Goal: Task Accomplishment & Management: Complete application form

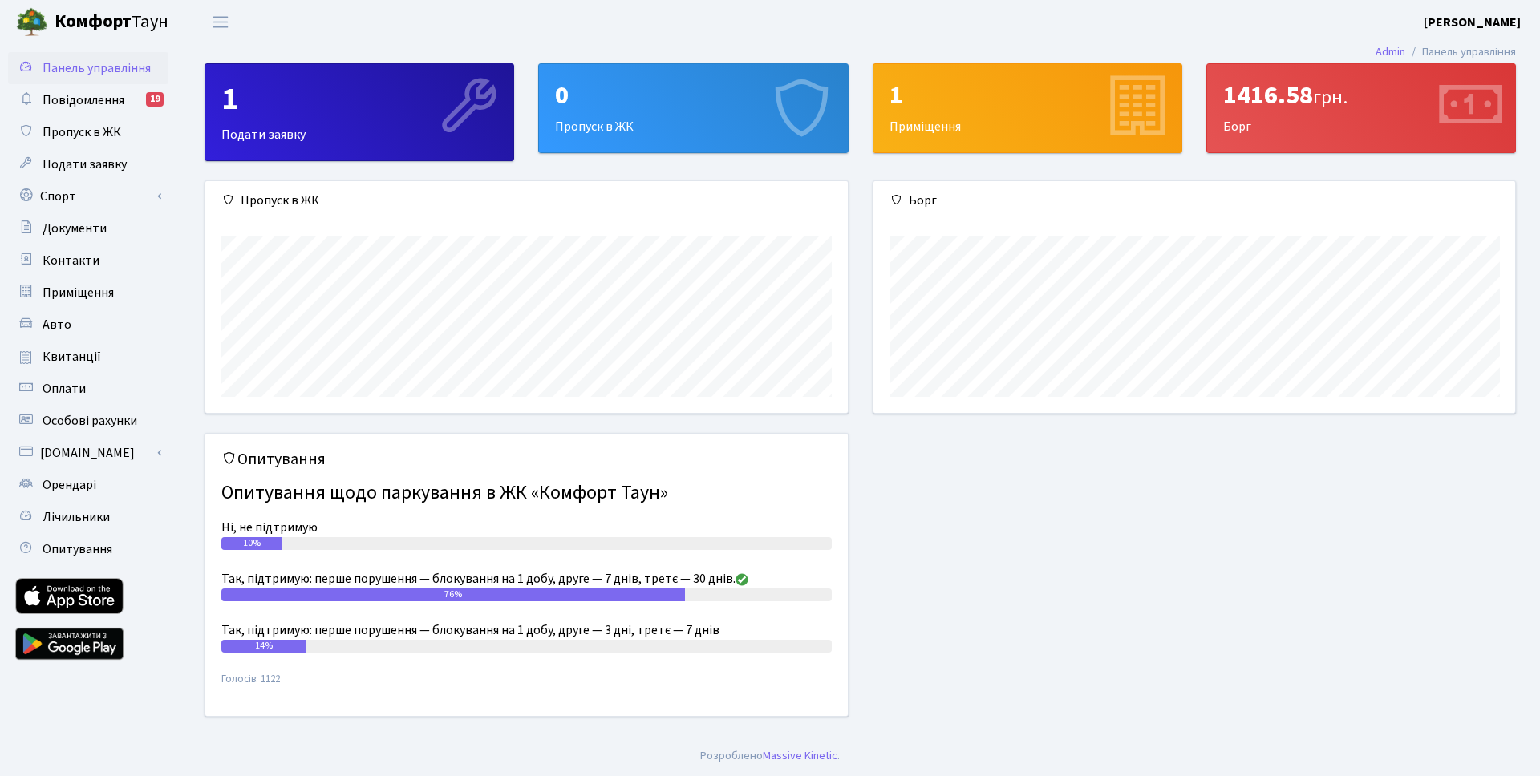
scroll to position [232, 642]
click at [666, 99] on div "0" at bounding box center [693, 95] width 276 height 30
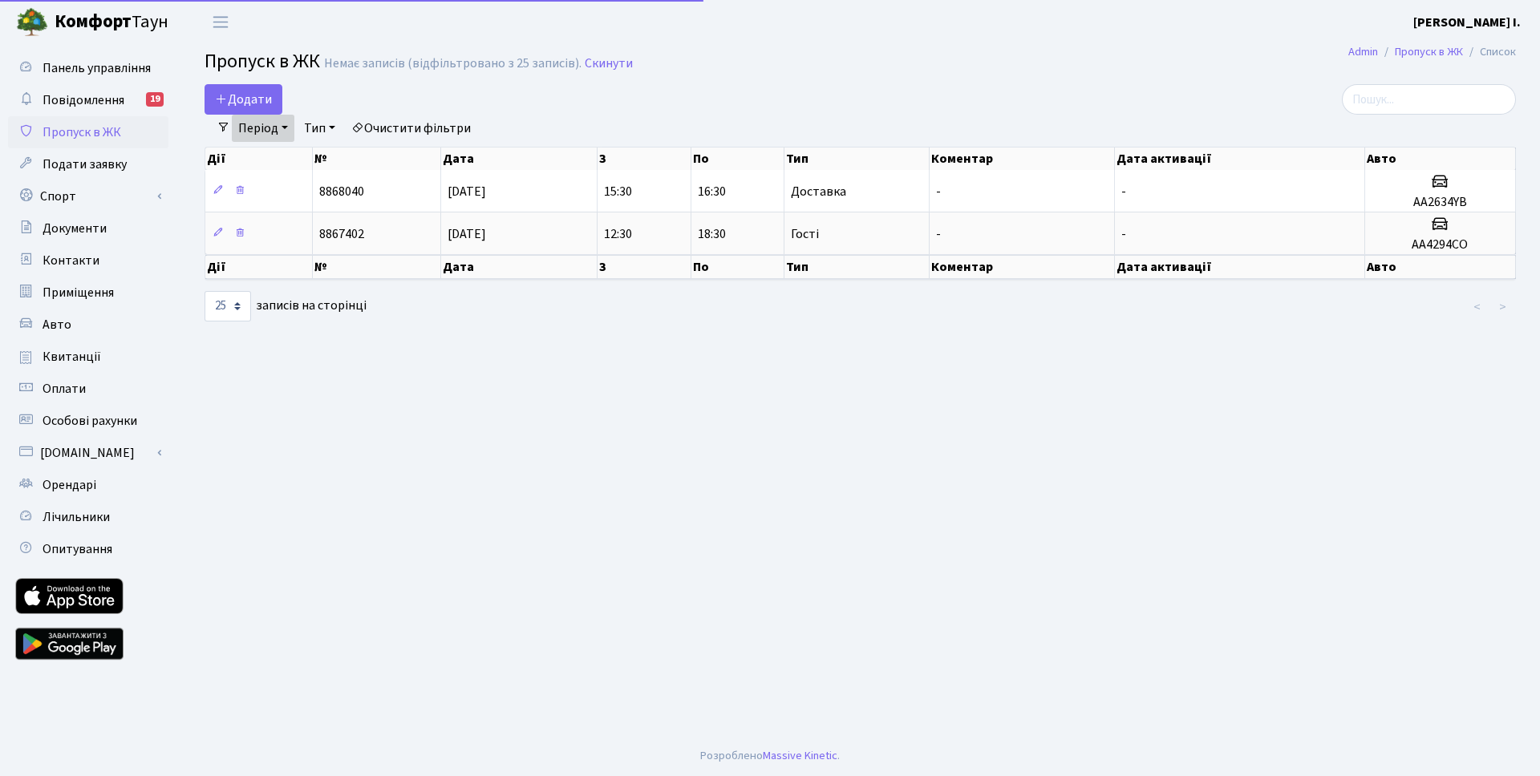
select select "25"
click at [248, 99] on span "Додати" at bounding box center [243, 100] width 57 height 18
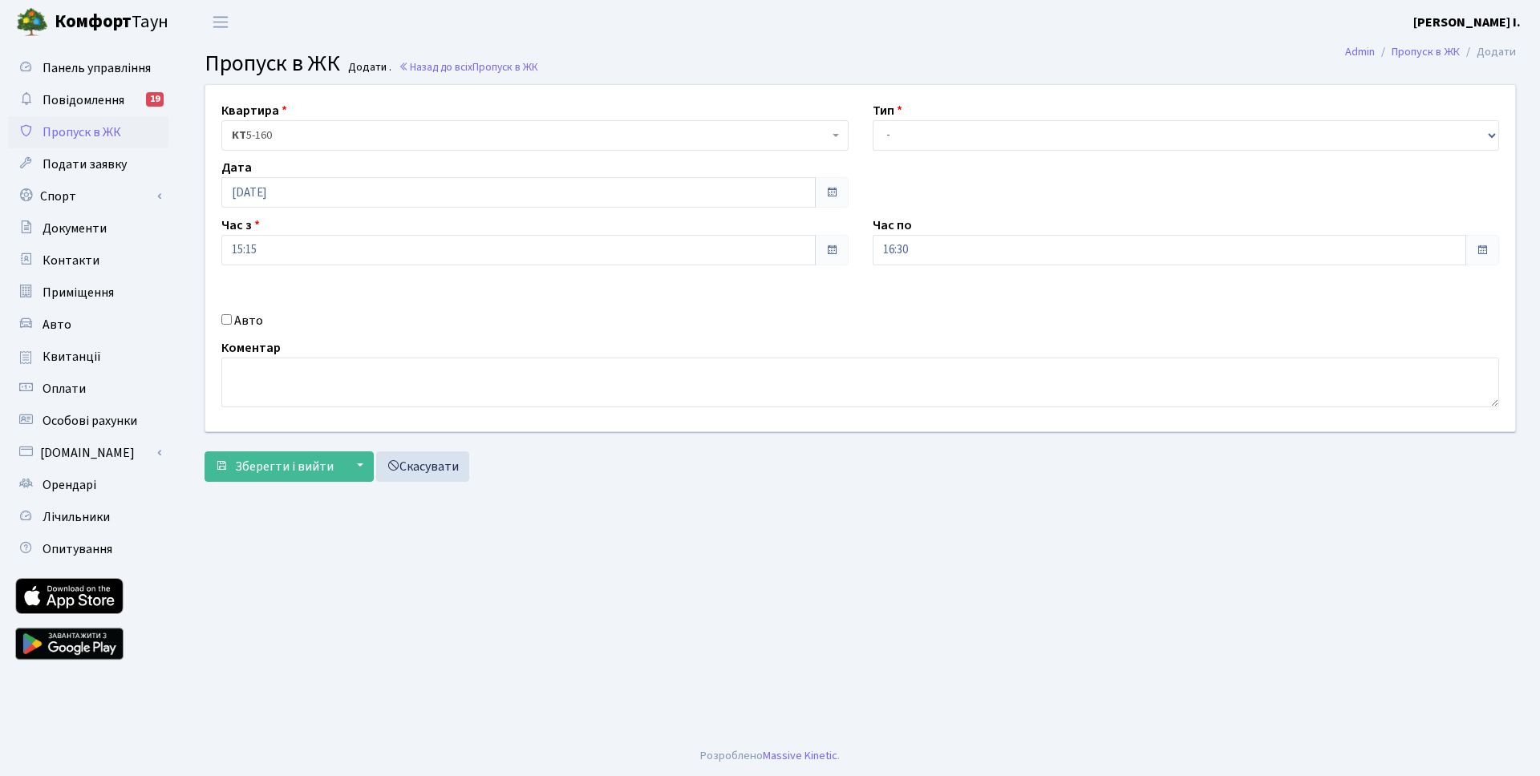
click at [229, 319] on input "Авто" at bounding box center [226, 319] width 10 height 10
checkbox input "true"
type input "AA4920YB"
click at [273, 464] on span "Зберегти і вийти" at bounding box center [284, 467] width 99 height 18
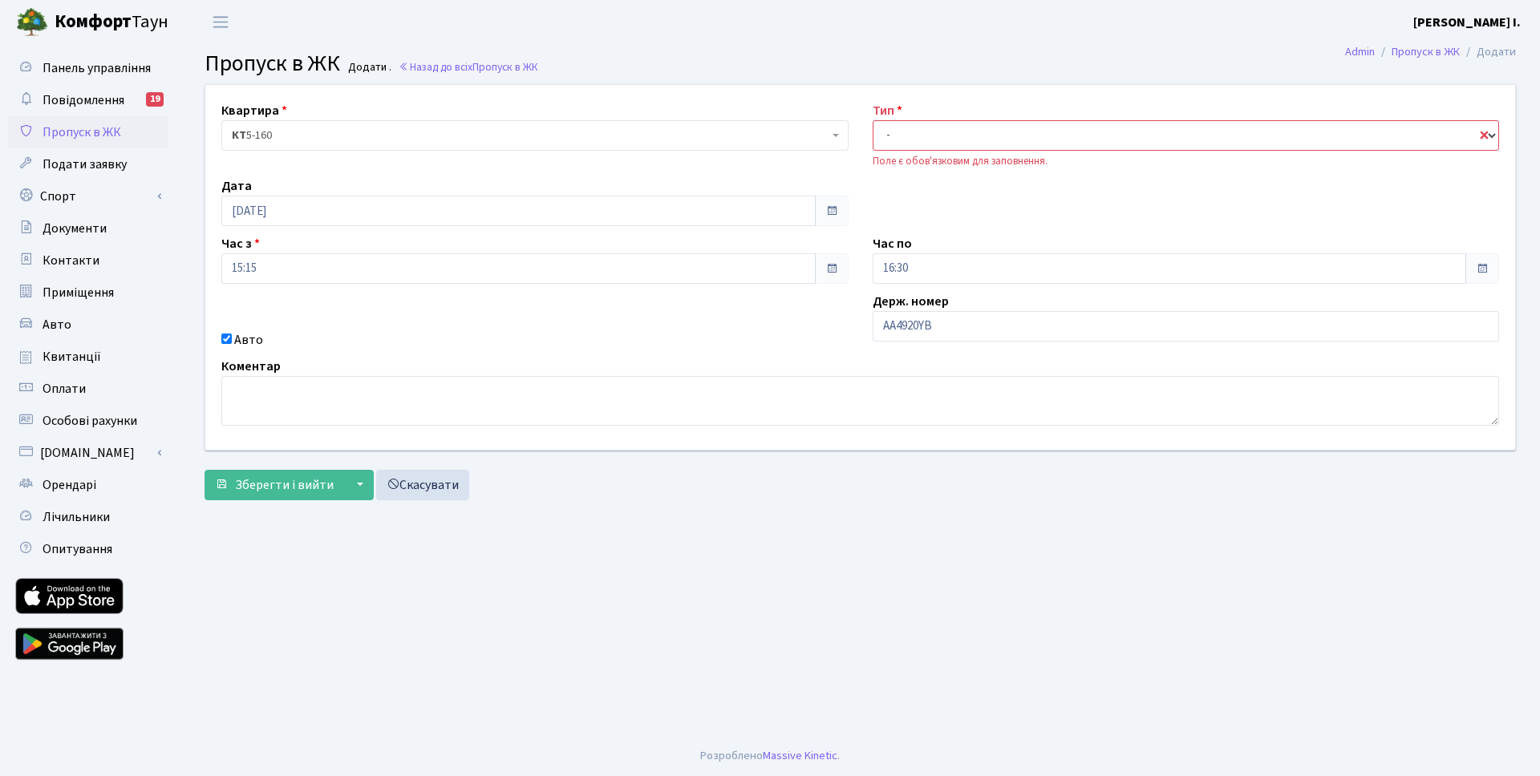
click at [966, 136] on select "- Доставка Таксі Гості Сервіс" at bounding box center [1186, 135] width 627 height 30
select select "1"
click at [305, 482] on span "Зберегти і вийти" at bounding box center [284, 485] width 99 height 18
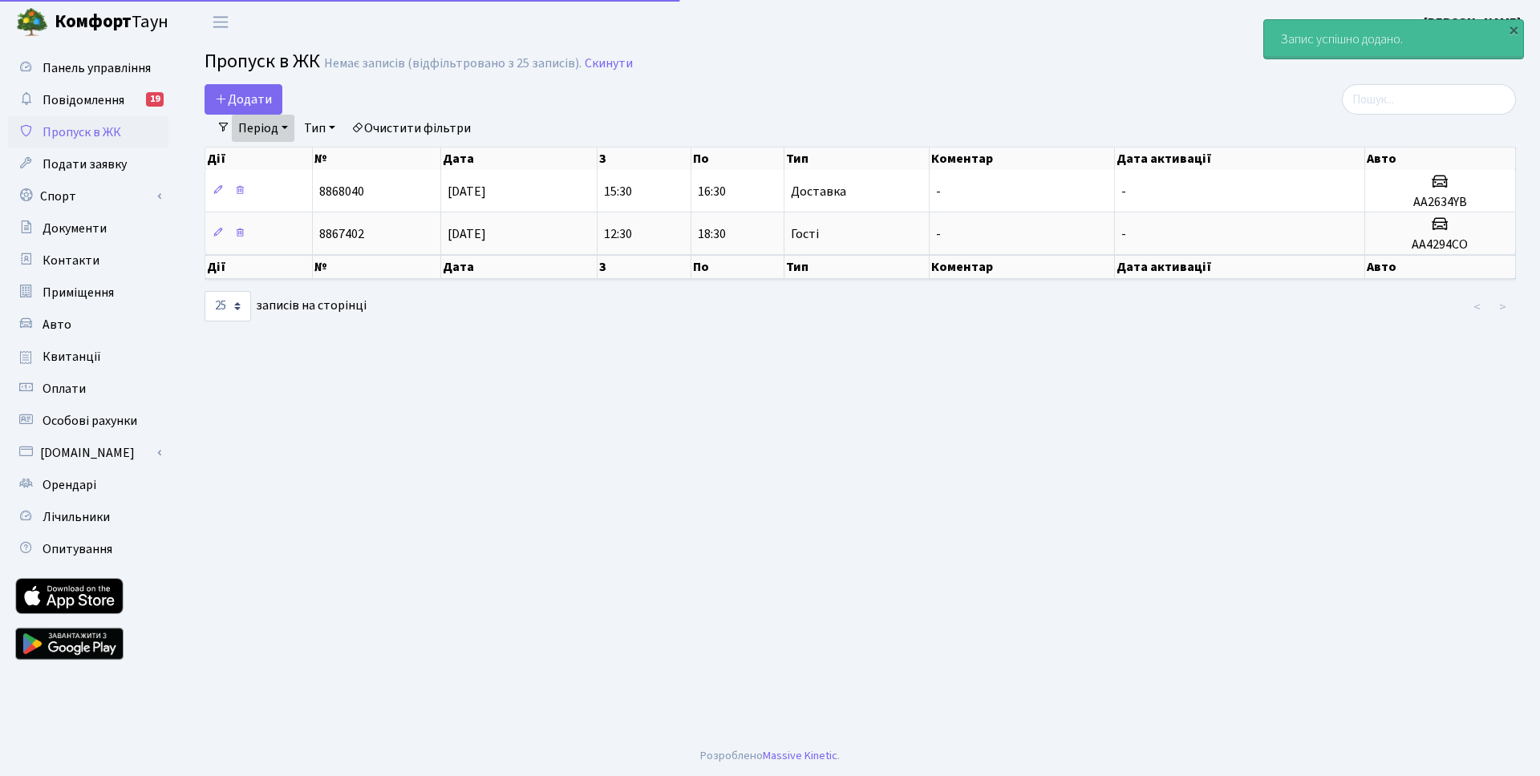
select select "25"
click at [284, 125] on link "Період" at bounding box center [263, 128] width 63 height 27
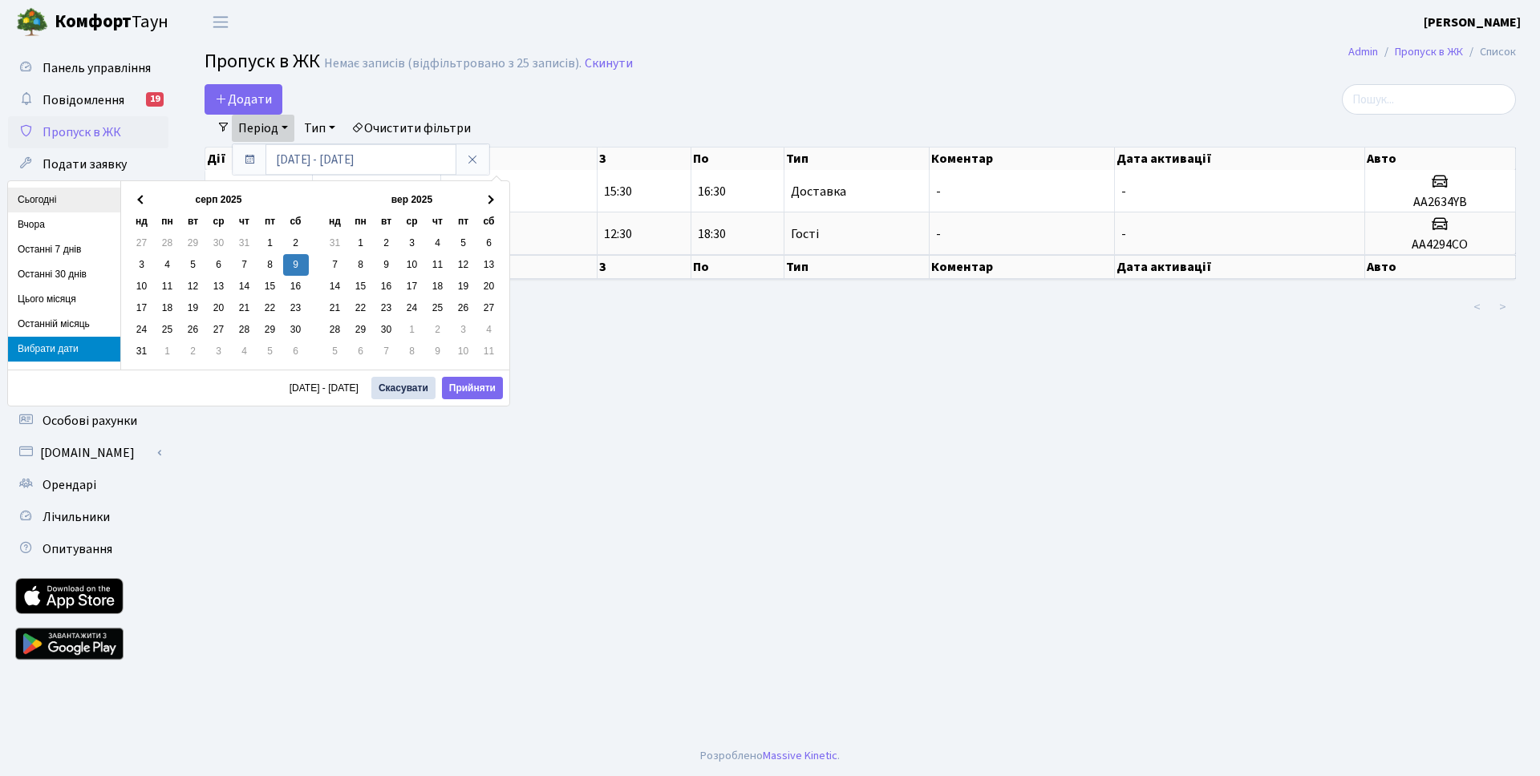
click at [60, 202] on li "Сьогодні" at bounding box center [64, 200] width 112 height 25
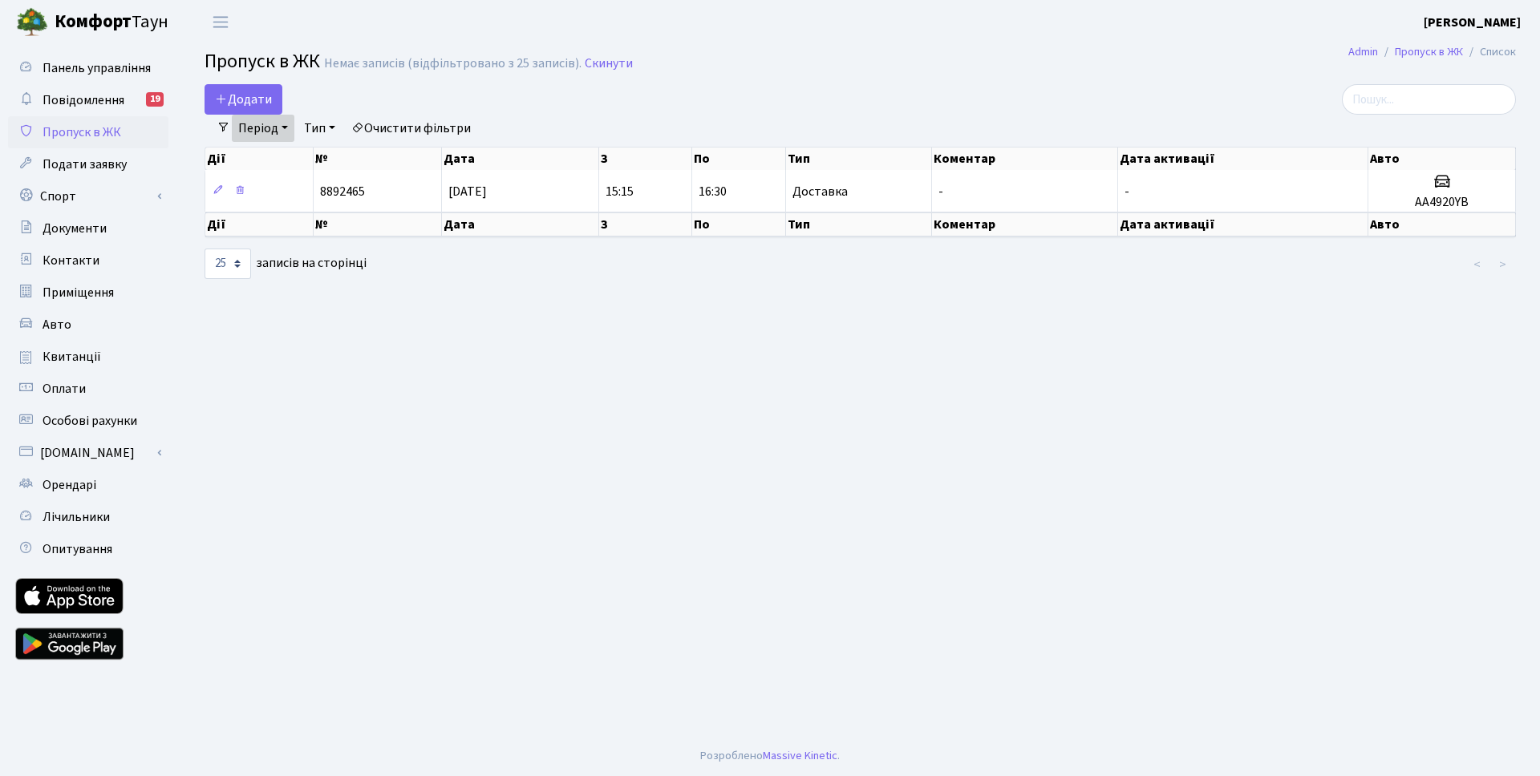
click at [634, 33] on header "[PERSON_NAME] [PERSON_NAME] Мій обліковий запис Вийти" at bounding box center [770, 22] width 1540 height 44
